Goal: Task Accomplishment & Management: Complete application form

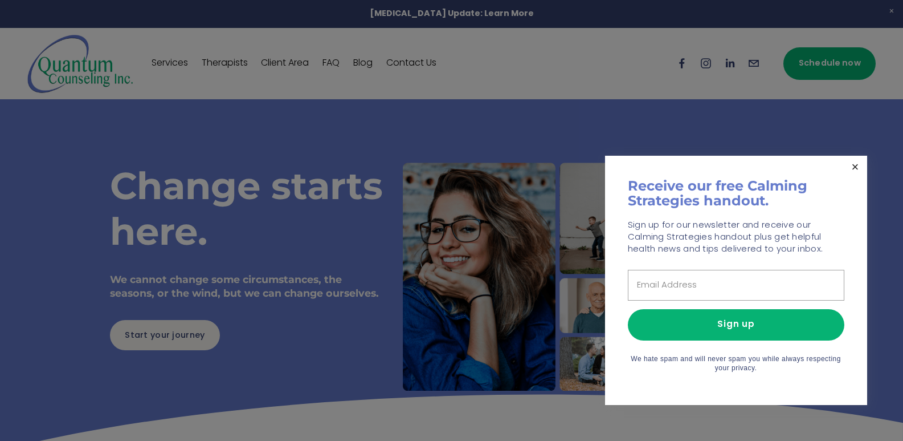
drag, startPoint x: 858, startPoint y: 170, endPoint x: 637, endPoint y: 127, distance: 225.3
click at [858, 169] on link "Close" at bounding box center [855, 167] width 20 height 20
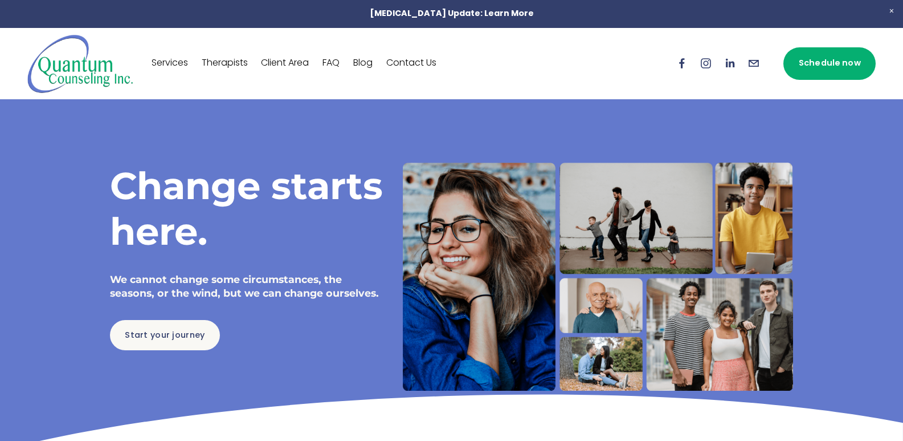
click at [421, 62] on link "Contact Us" at bounding box center [411, 63] width 50 height 18
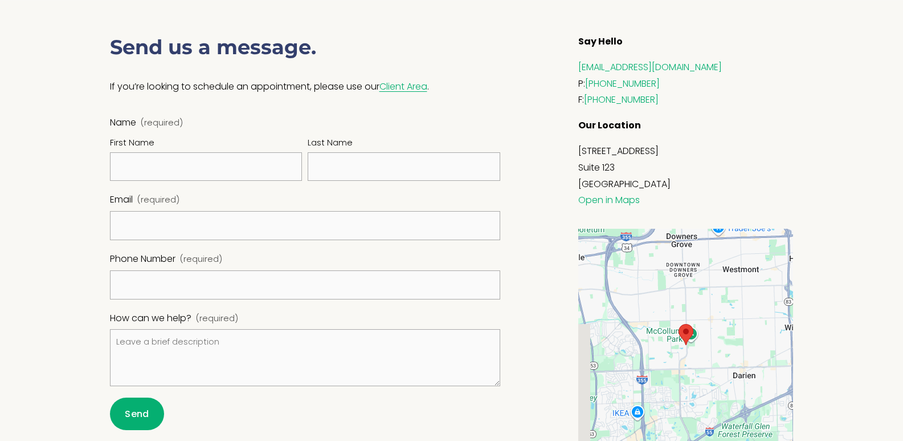
scroll to position [513, 0]
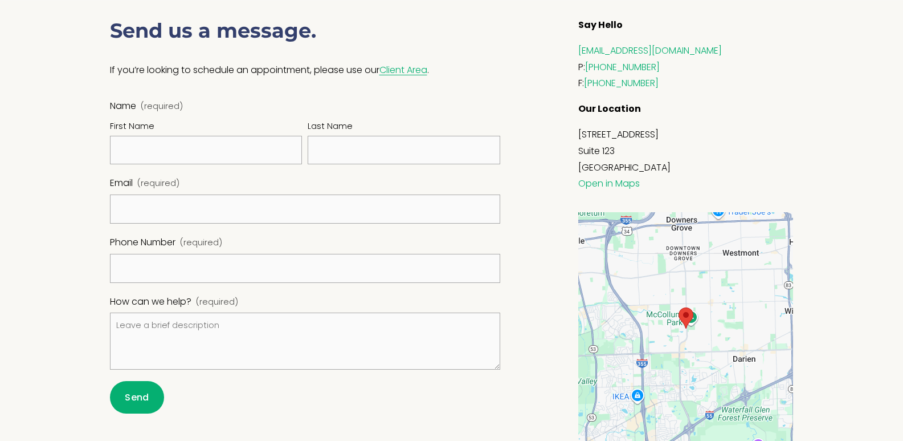
drag, startPoint x: 207, startPoint y: 128, endPoint x: 203, endPoint y: 148, distance: 20.2
click at [205, 139] on div "First Name" at bounding box center [206, 140] width 193 height 47
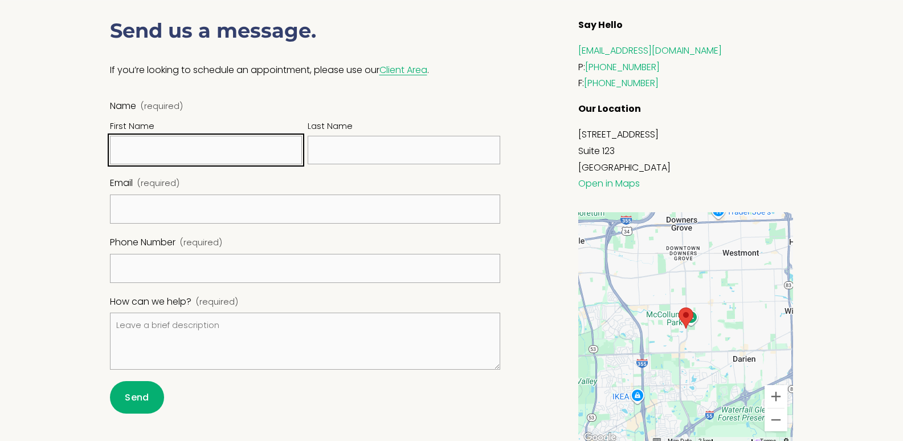
drag, startPoint x: 203, startPoint y: 148, endPoint x: 203, endPoint y: 162, distance: 14.2
click at [203, 162] on input "First Name" at bounding box center [206, 150] width 193 height 29
type input "Lisa"
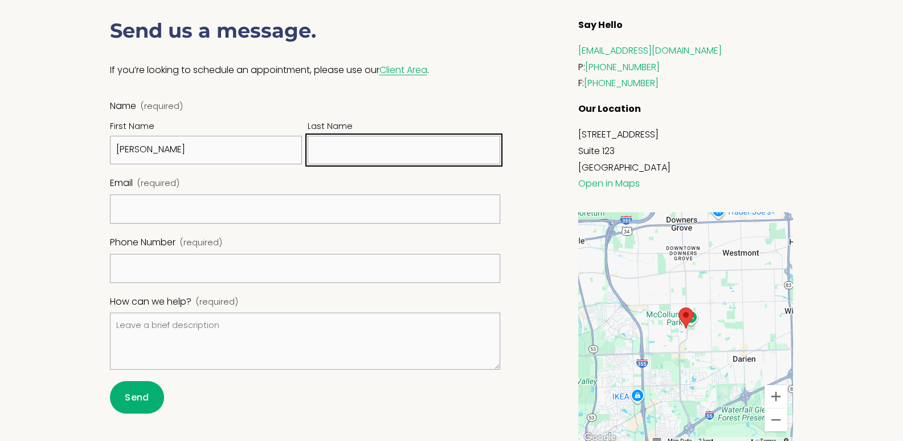
type input "Davidson"
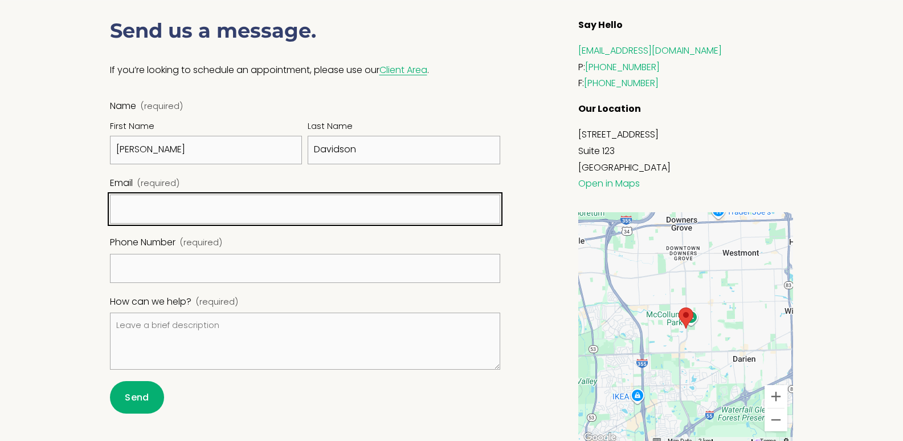
type input "lisa@southchicagolightdisplays.com"
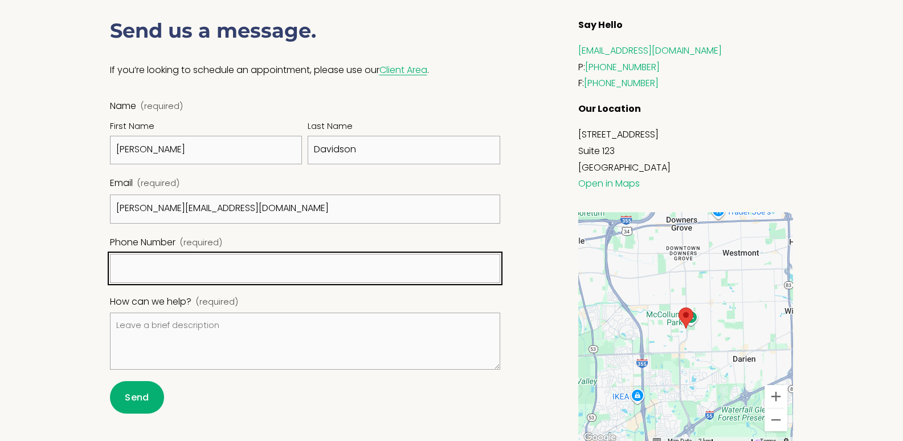
type input "(708) 787-4171"
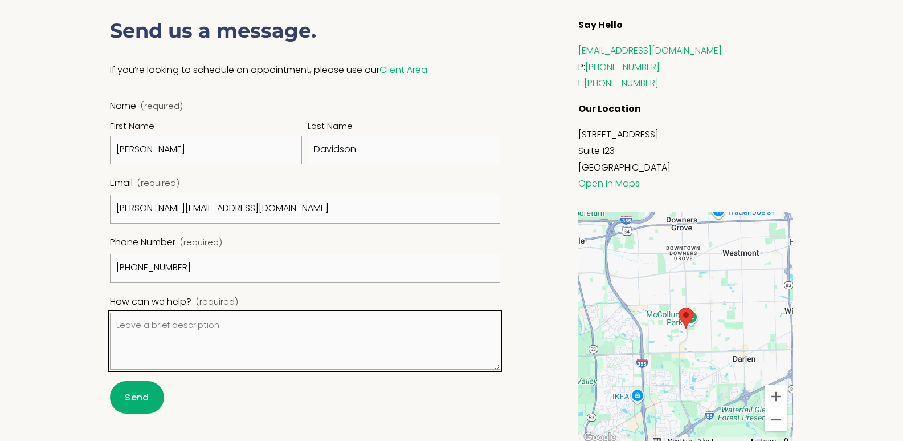
paste textarea "Hi, At South Chicago Light Displays, we specialize in professional lighting ins…"
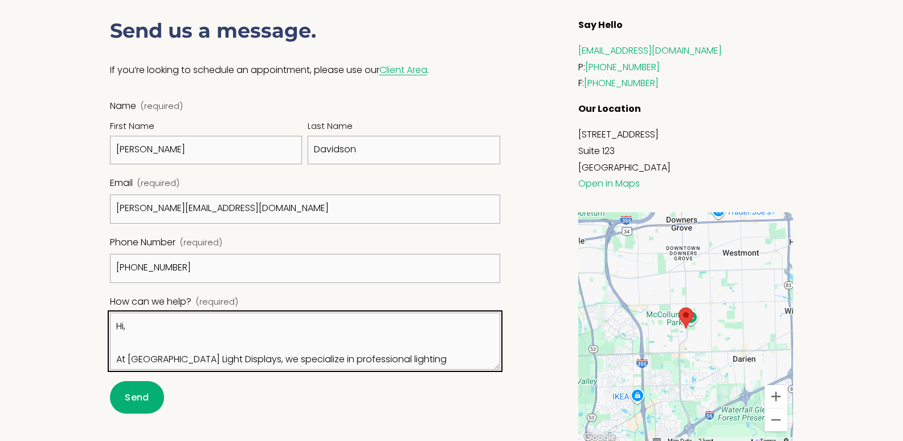
click at [140, 346] on textarea "Hi, At South Chicago Light Displays, we specialize in professional lighting ins…" at bounding box center [305, 340] width 391 height 57
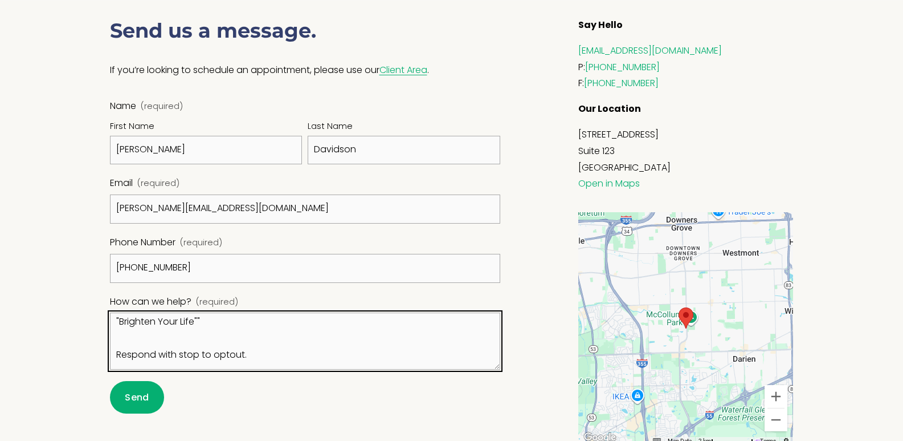
type textarea "Hi, At South Chicago Light Displays, we specialize in professional lighting ins…"
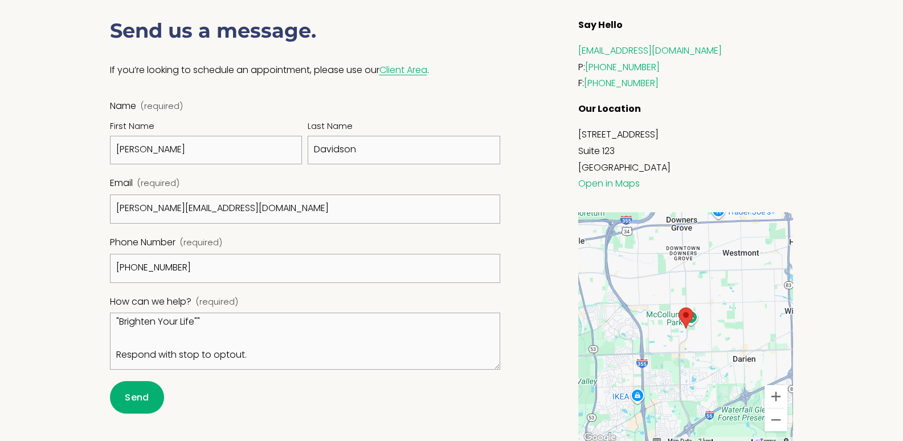
click at [142, 394] on span "Send" at bounding box center [137, 396] width 24 height 13
